Goal: Task Accomplishment & Management: Use online tool/utility

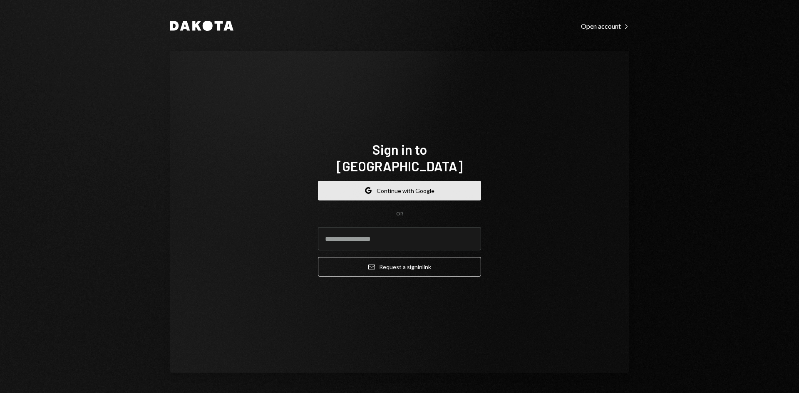
click at [382, 186] on button "Google Continue with Google" at bounding box center [399, 191] width 163 height 20
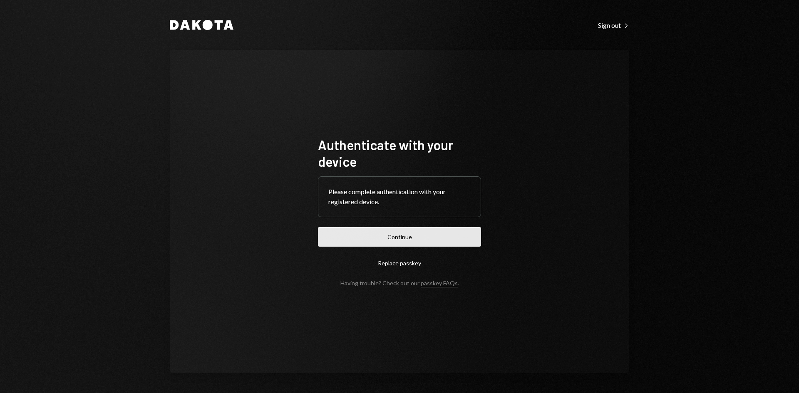
click at [369, 242] on button "Continue" at bounding box center [399, 237] width 163 height 20
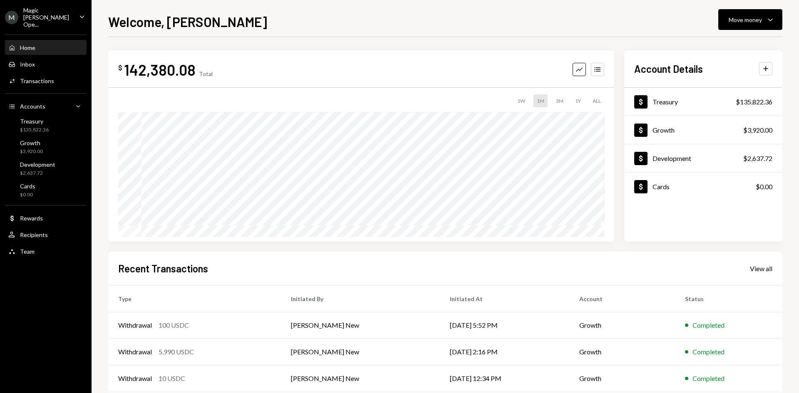
click at [42, 15] on div "Magic [PERSON_NAME] Ope..." at bounding box center [47, 17] width 49 height 21
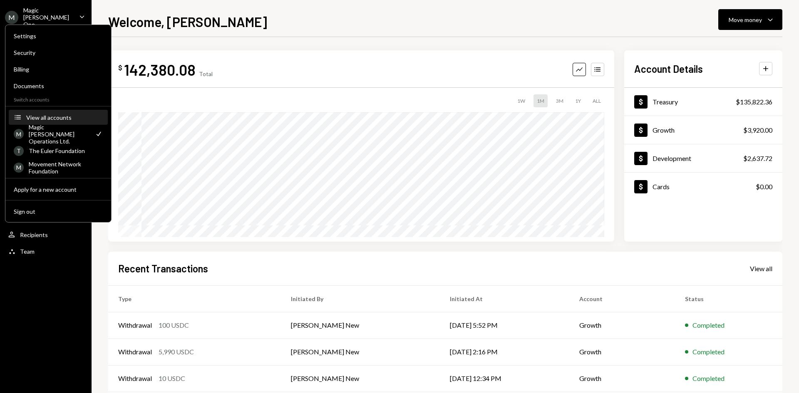
click at [52, 117] on div "View all accounts" at bounding box center [64, 117] width 77 height 7
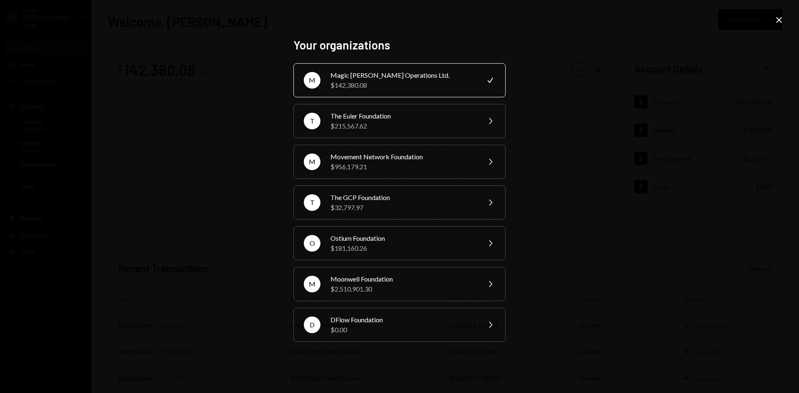
click at [402, 263] on div "M Magic [PERSON_NAME] Operations Ltd. $142,380.08 Check T The Euler Foundation …" at bounding box center [399, 202] width 212 height 279
click at [403, 253] on div "$181,160.26" at bounding box center [402, 248] width 145 height 10
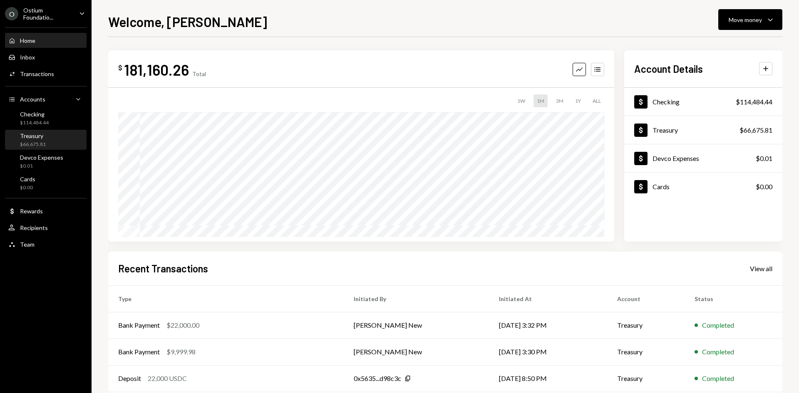
click at [54, 138] on div "Treasury $66,675.81" at bounding box center [45, 140] width 75 height 16
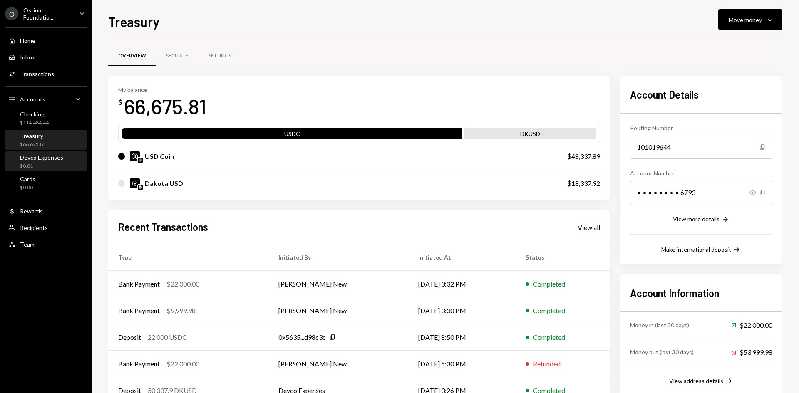
click at [51, 159] on div "Devco Expenses" at bounding box center [41, 157] width 43 height 7
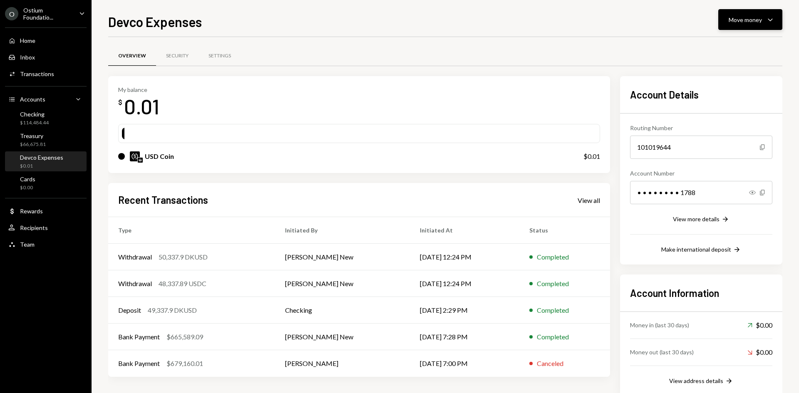
click at [765, 23] on icon "Caret Down" at bounding box center [770, 20] width 10 height 10
click at [733, 84] on div "Deposit" at bounding box center [743, 82] width 61 height 9
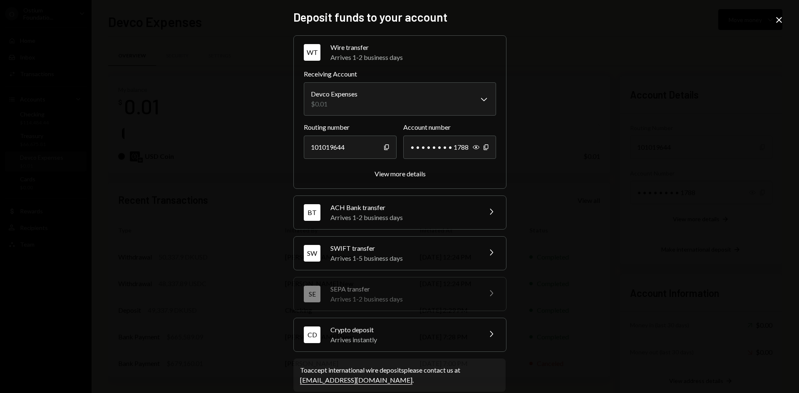
click at [404, 348] on div "CD Crypto deposit Arrives instantly Chevron Right" at bounding box center [400, 334] width 212 height 33
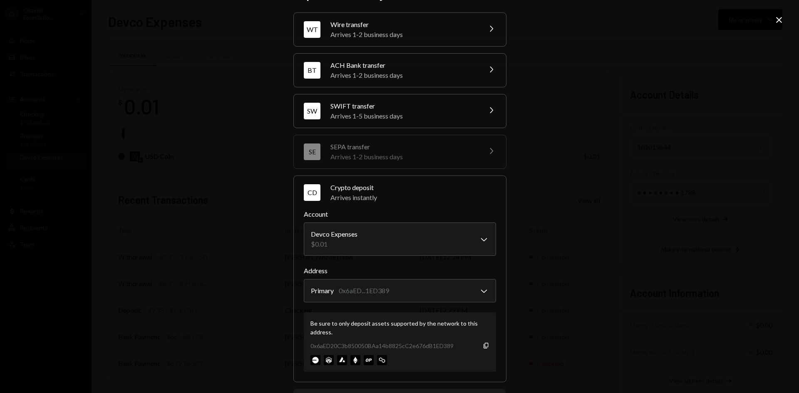
scroll to position [23, 0]
click at [781, 17] on icon "Close" at bounding box center [779, 20] width 10 height 10
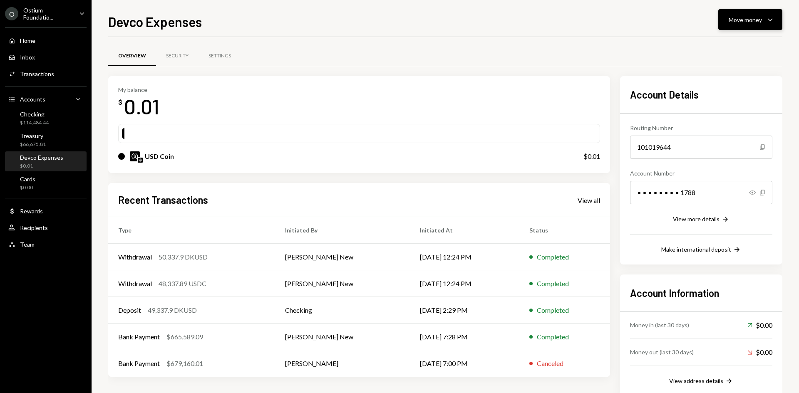
click at [745, 19] on div "Move money" at bounding box center [745, 19] width 33 height 9
click at [739, 82] on div "Deposit" at bounding box center [743, 82] width 61 height 9
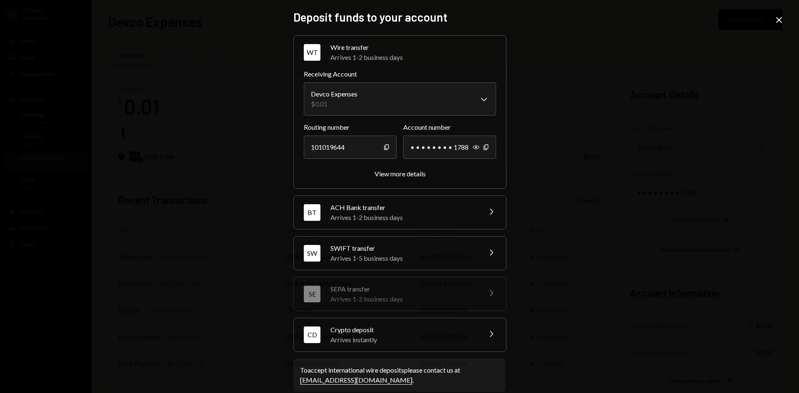
click at [444, 340] on div "Arrives instantly" at bounding box center [403, 340] width 146 height 10
